Goal: Task Accomplishment & Management: Use online tool/utility

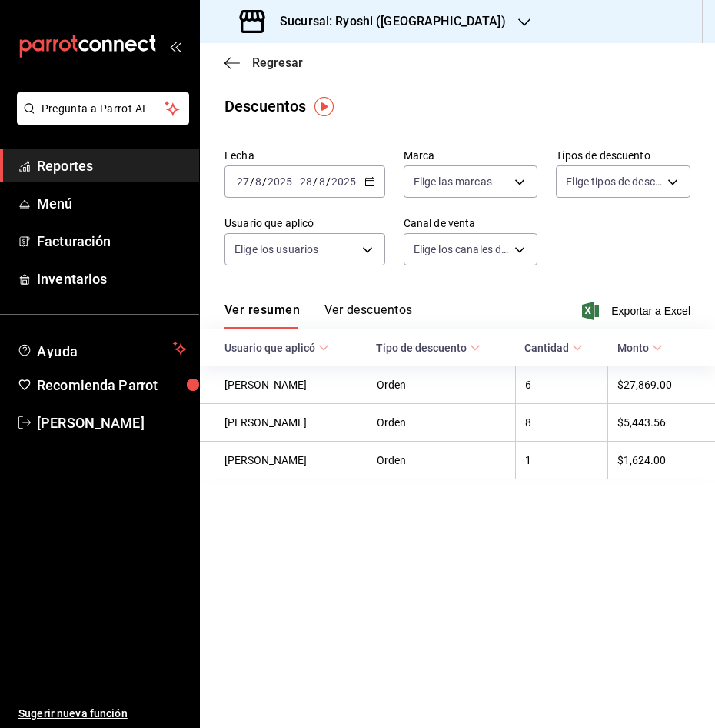
click at [232, 60] on icon "button" at bounding box center [232, 63] width 15 height 14
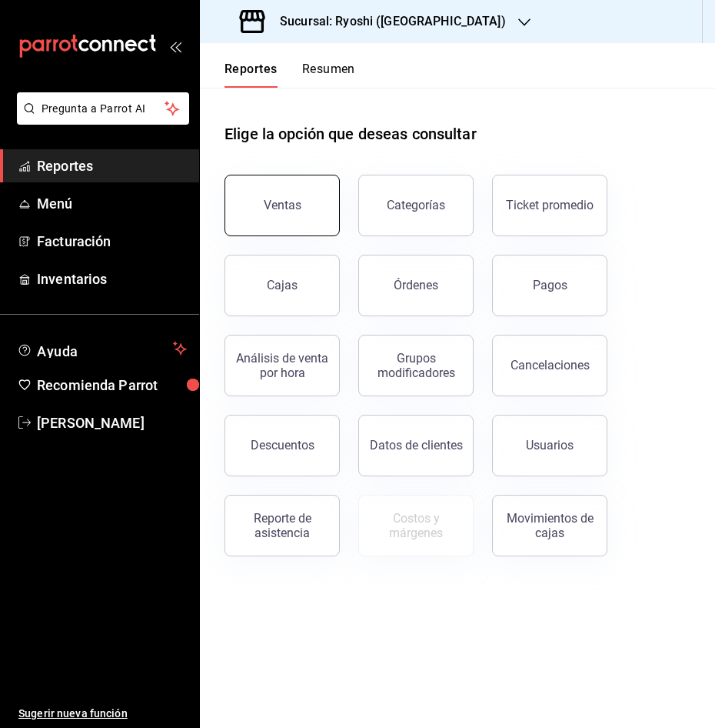
click at [278, 216] on button "Ventas" at bounding box center [282, 206] width 115 height 62
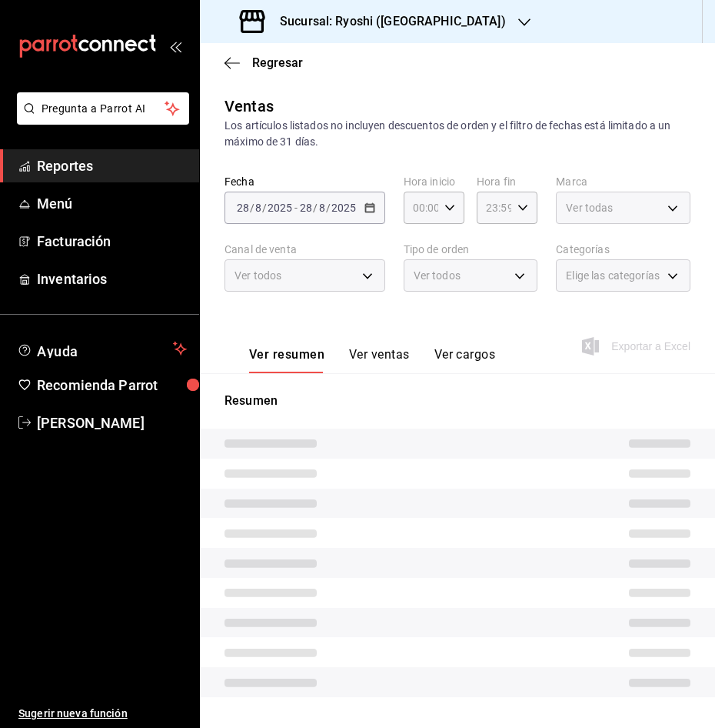
click at [278, 216] on div "[DATE] [DATE] - [DATE] [DATE]" at bounding box center [305, 208] width 161 height 32
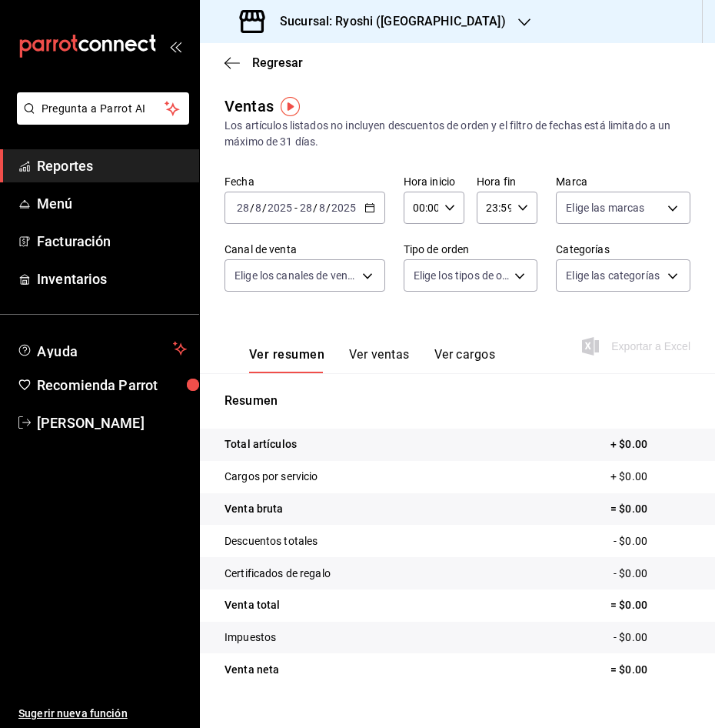
click at [368, 209] on icon "button" at bounding box center [370, 207] width 11 height 11
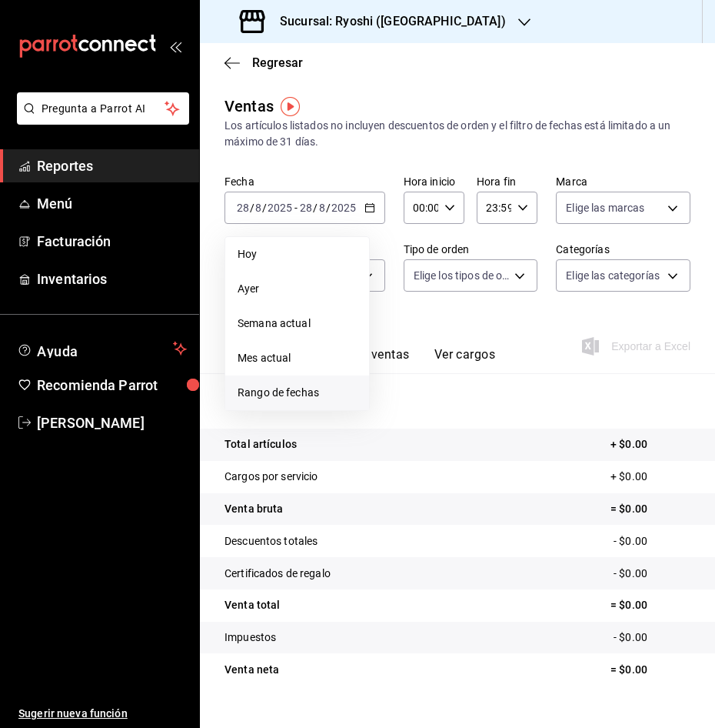
click at [315, 393] on span "Rango de fechas" at bounding box center [297, 393] width 119 height 16
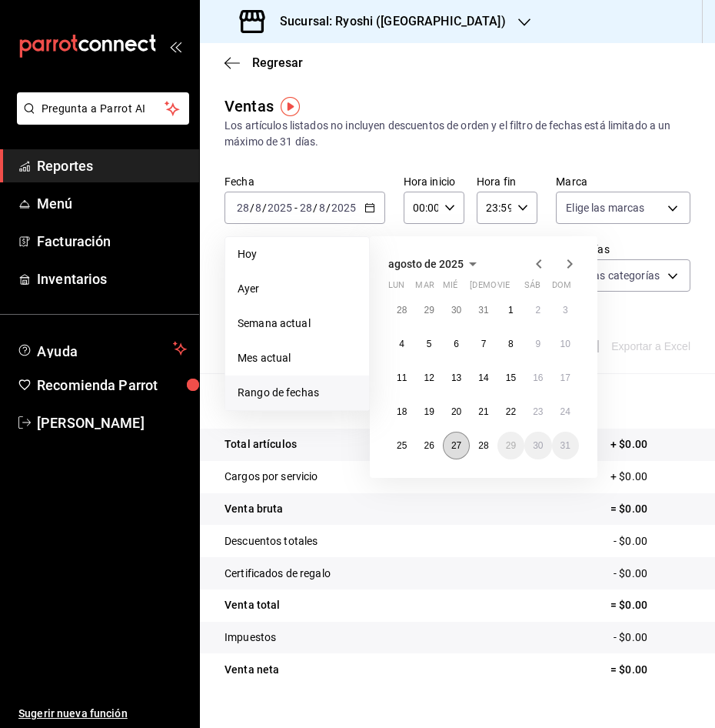
click at [458, 440] on abbr "27" at bounding box center [457, 445] width 10 height 11
click at [480, 445] on abbr "28" at bounding box center [483, 445] width 10 height 11
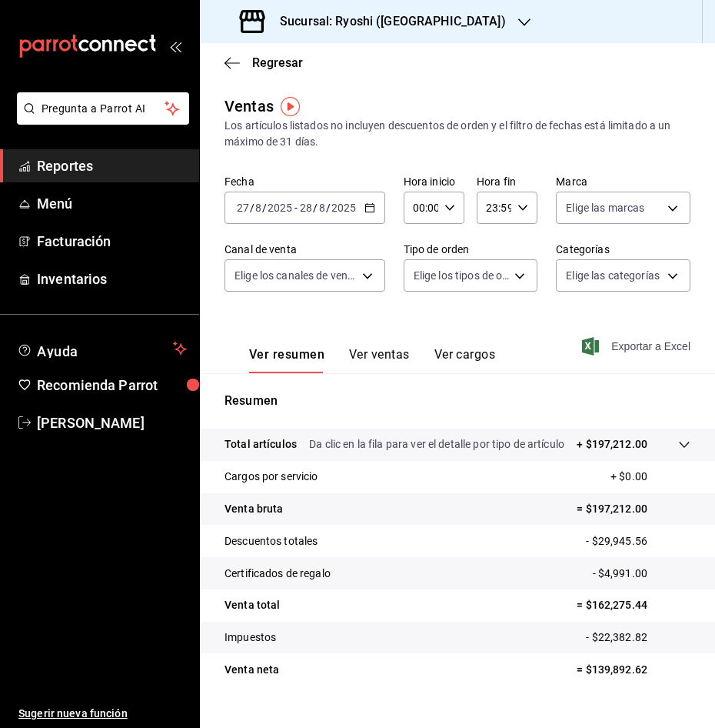
click at [652, 344] on span "Exportar a Excel" at bounding box center [637, 346] width 105 height 18
